Goal: Check status: Check status

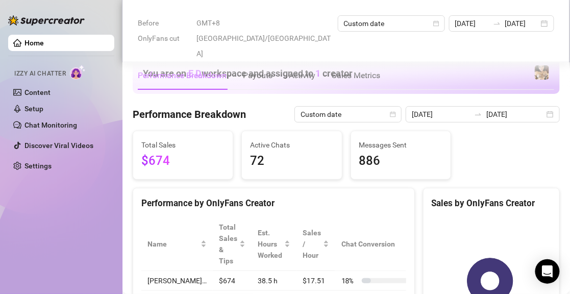
scroll to position [306, 0]
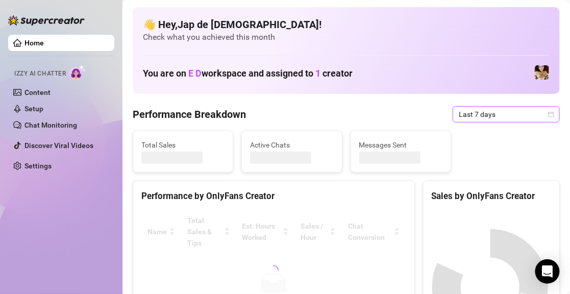
scroll to position [51, 0]
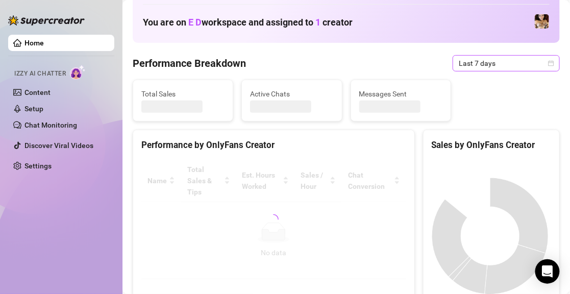
click at [472, 60] on span "Last 7 days" at bounding box center [506, 63] width 95 height 15
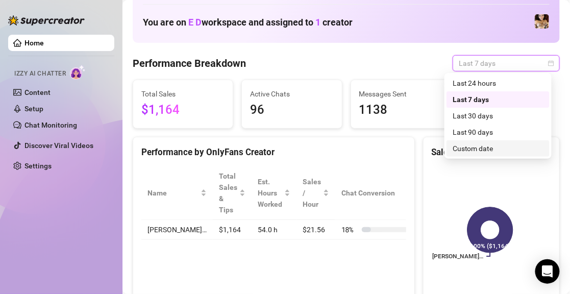
click at [486, 151] on div "Custom date" at bounding box center [498, 148] width 91 height 11
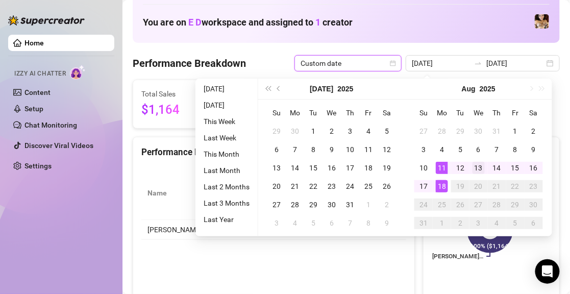
type input "[DATE]"
click at [480, 169] on div "13" at bounding box center [479, 168] width 12 height 12
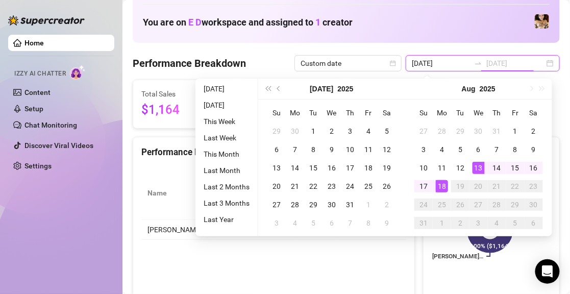
type input "[DATE]"
click at [443, 186] on div "18" at bounding box center [442, 186] width 12 height 12
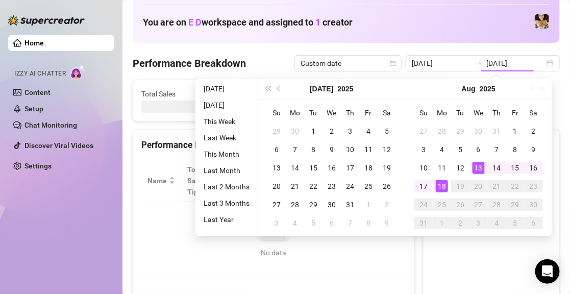
type input "[DATE]"
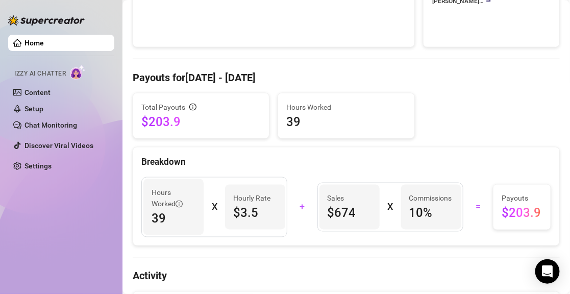
scroll to position [0, 0]
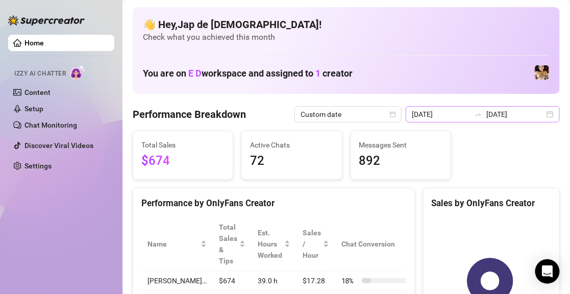
click at [474, 114] on icon "swap-right" at bounding box center [478, 114] width 8 height 8
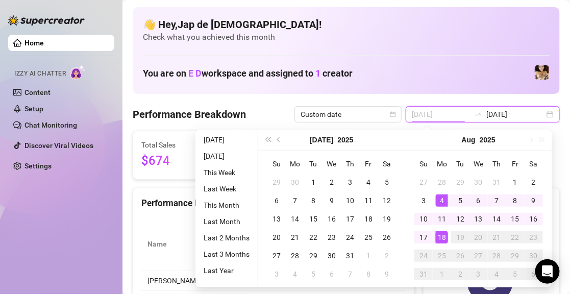
type input "[DATE]"
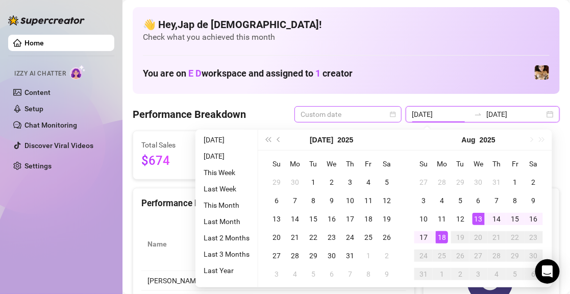
click at [368, 118] on span "Custom date" at bounding box center [348, 114] width 95 height 15
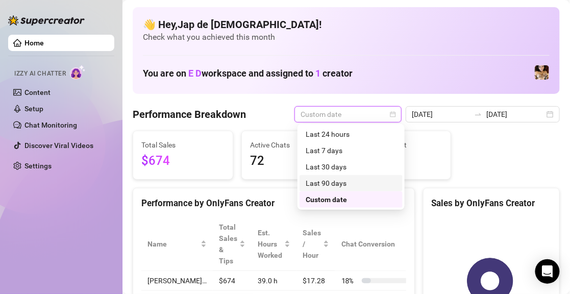
click at [331, 187] on div "Last 90 days" at bounding box center [351, 183] width 91 height 11
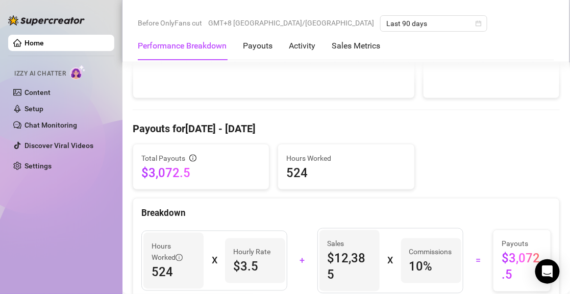
scroll to position [306, 0]
